Goal: Navigation & Orientation: Find specific page/section

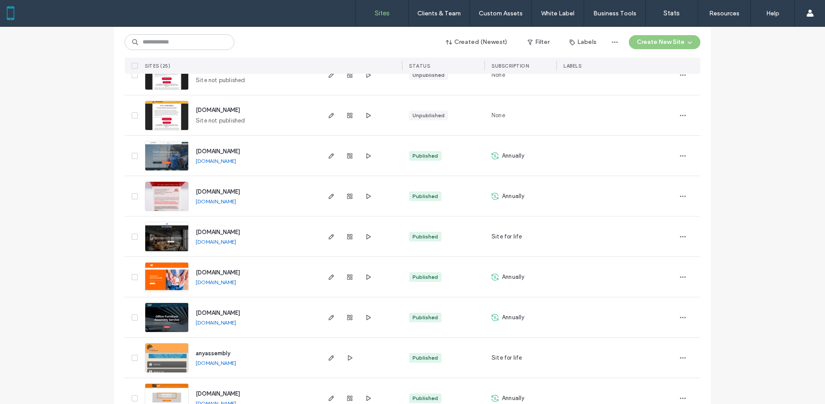
scroll to position [789, 0]
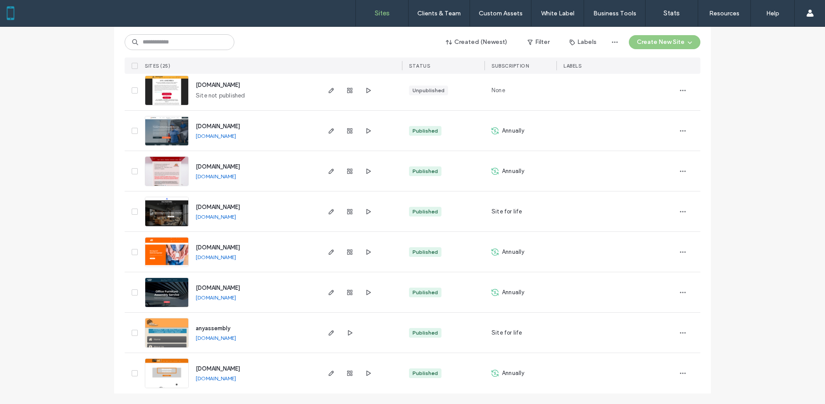
click at [240, 287] on span "www.officefurnitureassemblers.com" at bounding box center [218, 287] width 44 height 7
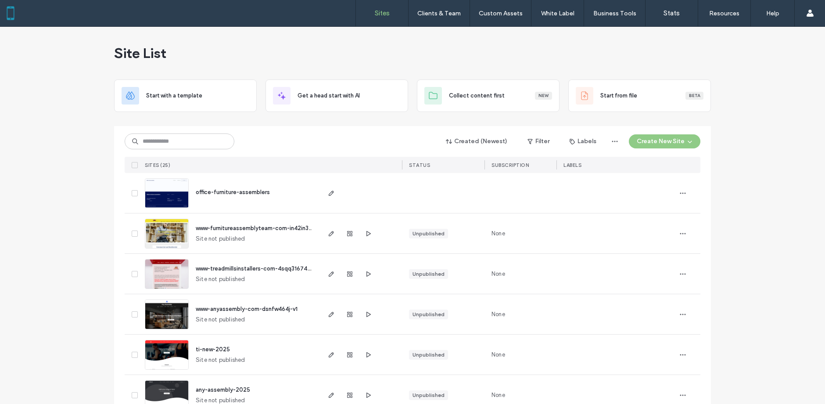
click at [218, 193] on span "office-furniture-assemblers" at bounding box center [233, 192] width 74 height 7
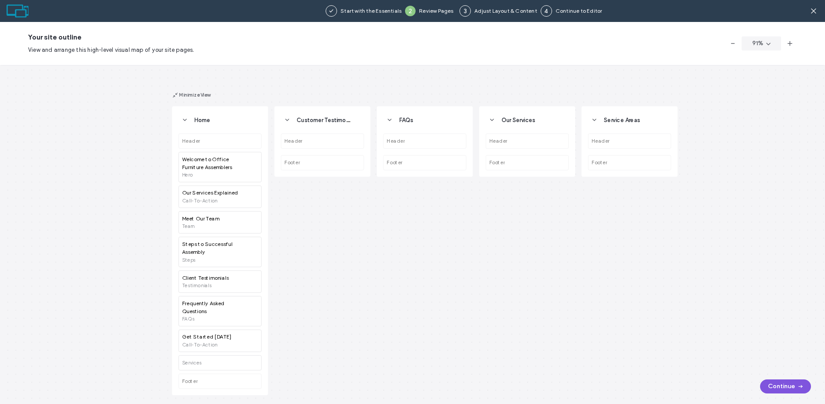
click at [774, 389] on button "Continue" at bounding box center [785, 386] width 51 height 14
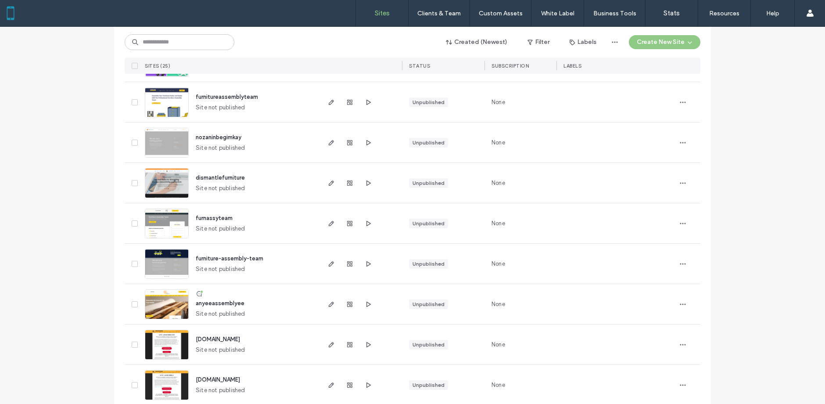
scroll to position [497, 0]
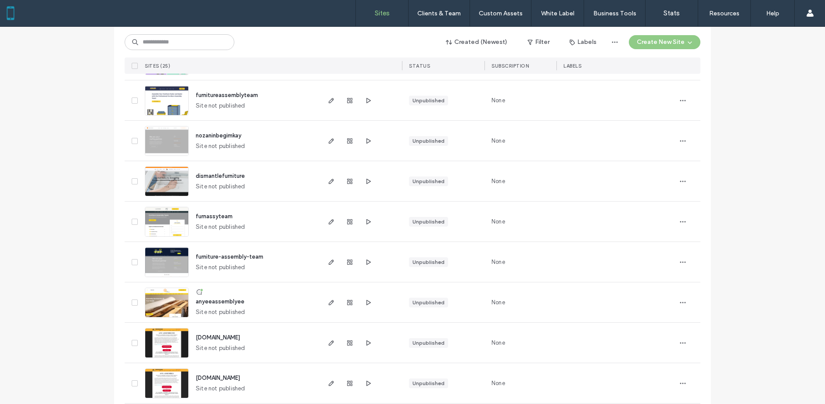
click at [211, 137] on span "nozaninbegimkay" at bounding box center [219, 135] width 46 height 7
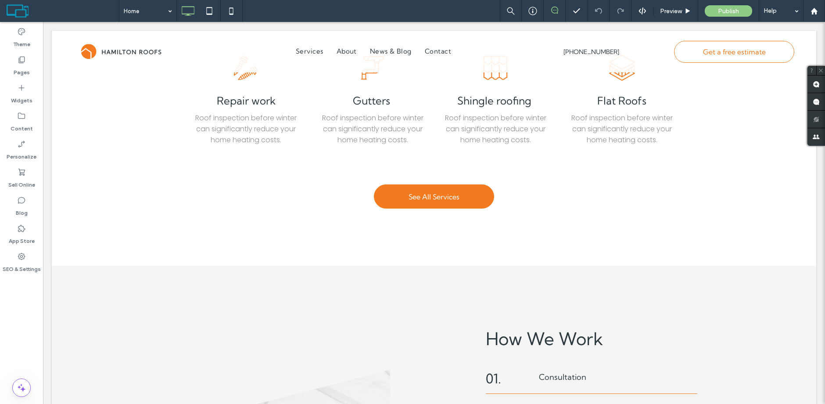
scroll to position [310, 0]
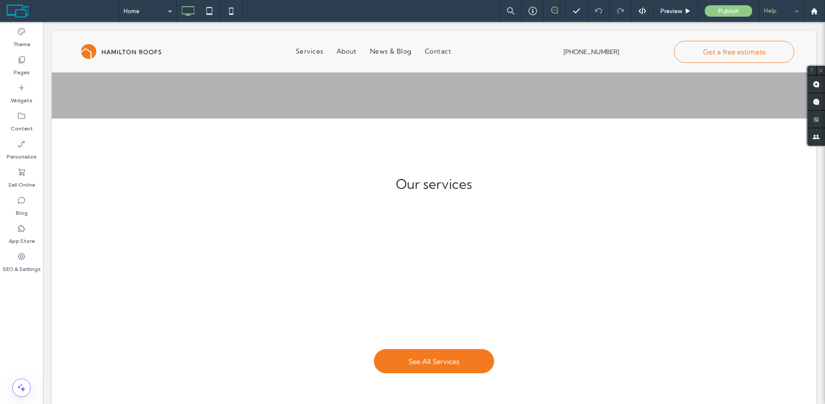
click at [796, 12] on div "Help" at bounding box center [782, 11] width 44 height 22
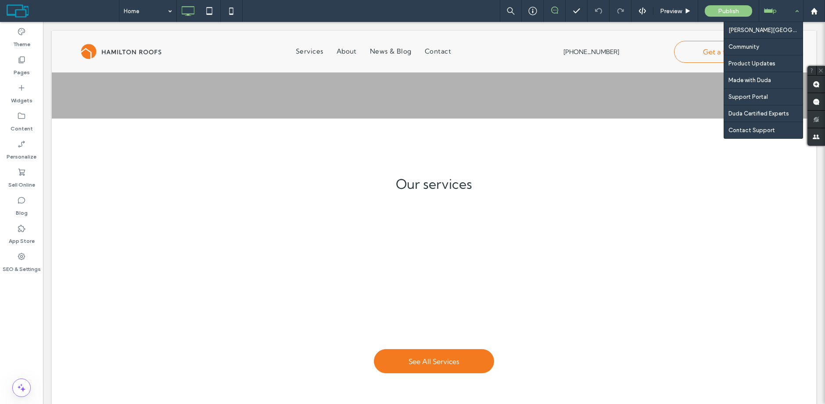
scroll to position [0, 0]
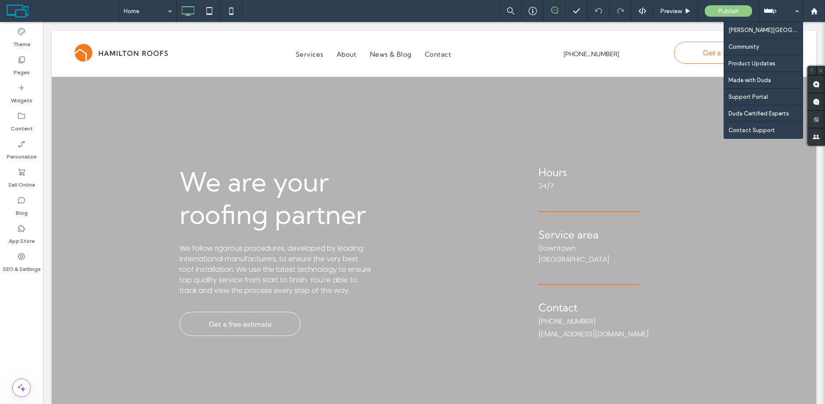
click at [453, 14] on div "Home Preview Publish Help Duda University Community Product Updates Made with D…" at bounding box center [472, 11] width 706 height 22
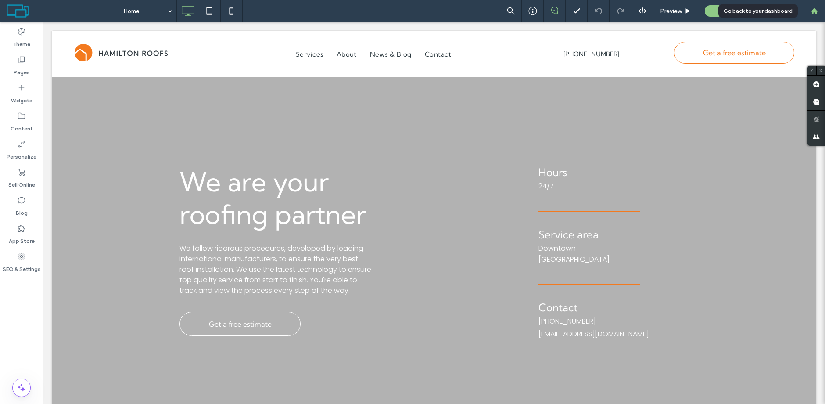
click at [815, 16] on div at bounding box center [814, 11] width 22 height 22
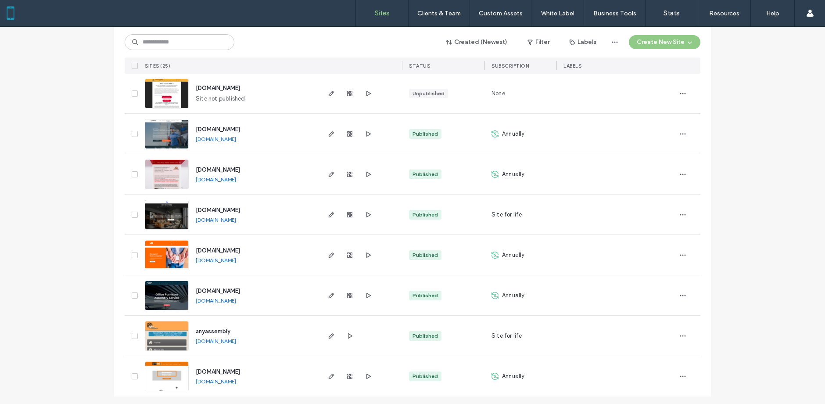
scroll to position [789, 0]
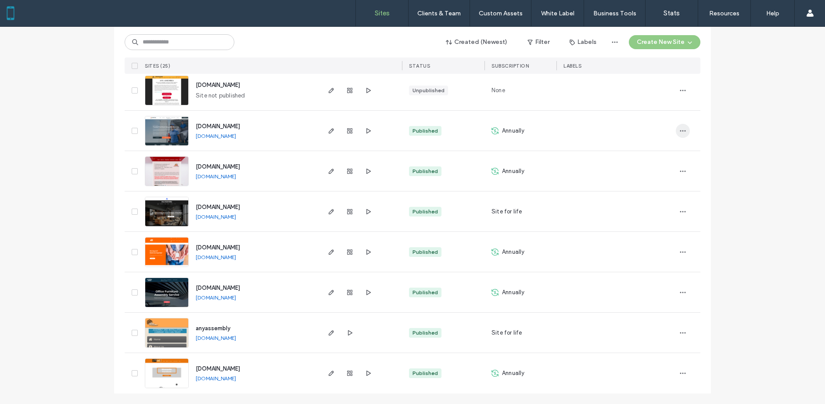
click at [680, 130] on use "button" at bounding box center [683, 130] width 6 height 1
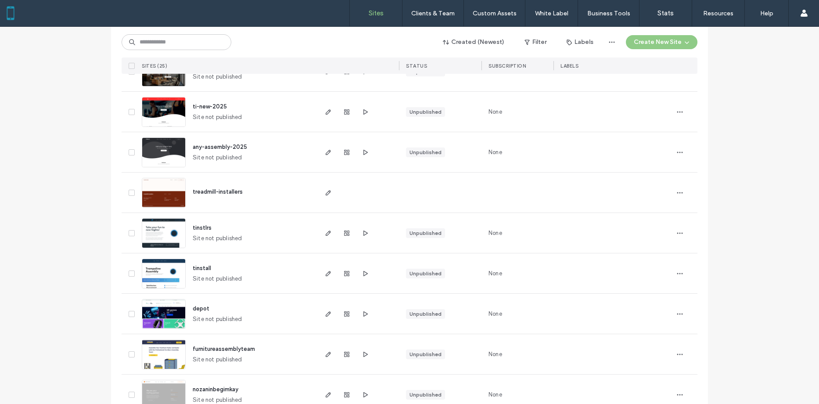
scroll to position [0, 0]
